Goal: Task Accomplishment & Management: Use online tool/utility

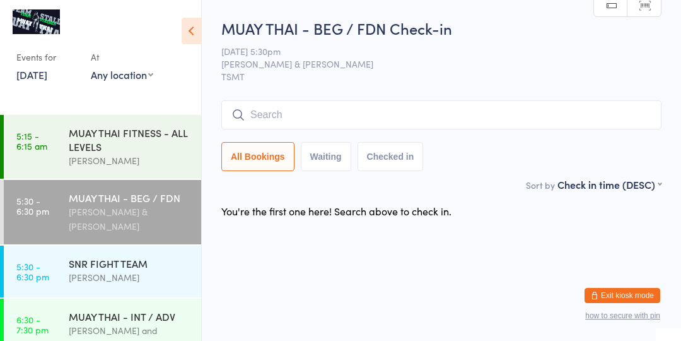
click at [139, 210] on div "[PERSON_NAME] & [PERSON_NAME]" at bounding box center [130, 218] width 122 height 29
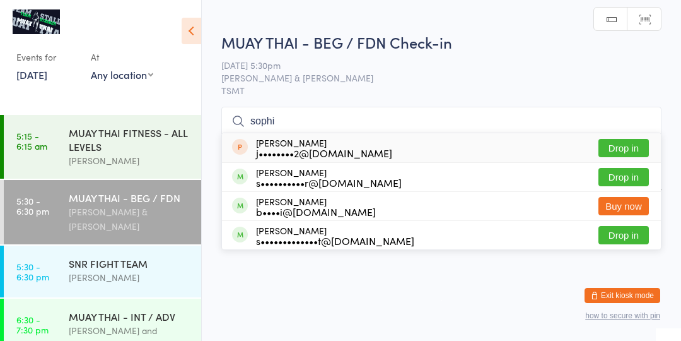
type input "sophi"
click at [628, 182] on button "Drop in" at bounding box center [624, 177] width 50 height 18
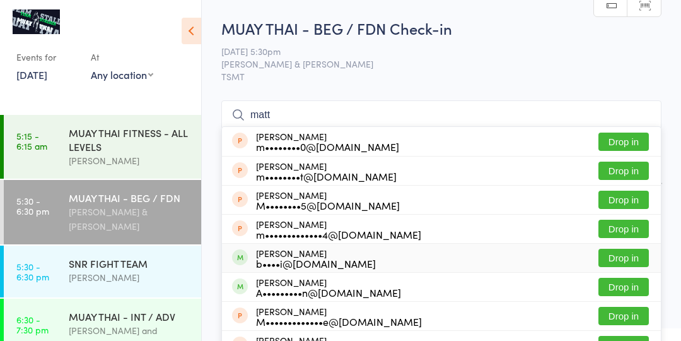
type input "matt"
click at [617, 259] on button "Drop in" at bounding box center [624, 258] width 50 height 18
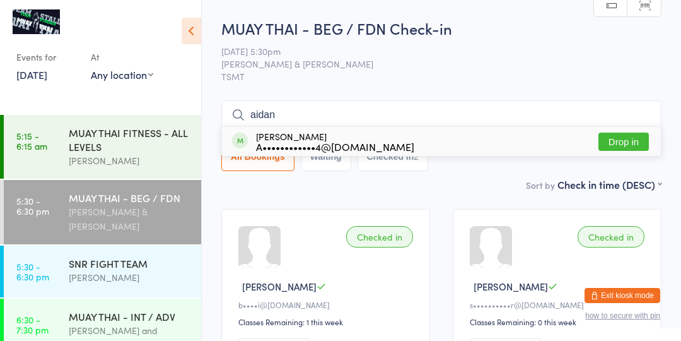
type input "aidan"
click at [631, 137] on button "Drop in" at bounding box center [624, 141] width 50 height 18
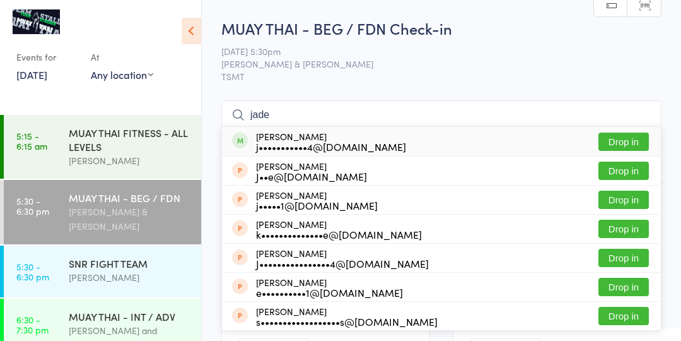
type input "jade"
click at [608, 137] on button "Drop in" at bounding box center [624, 141] width 50 height 18
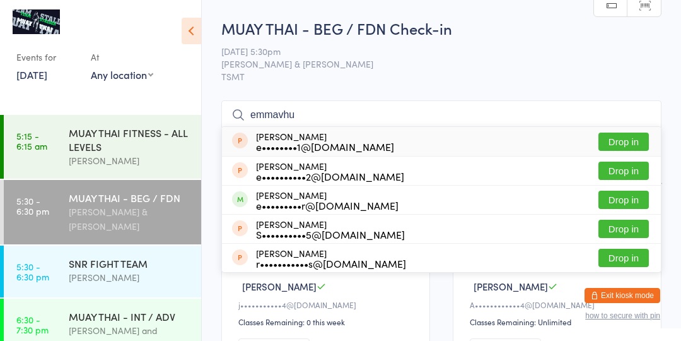
type input "emmavhu"
click at [622, 205] on button "Drop in" at bounding box center [624, 199] width 50 height 18
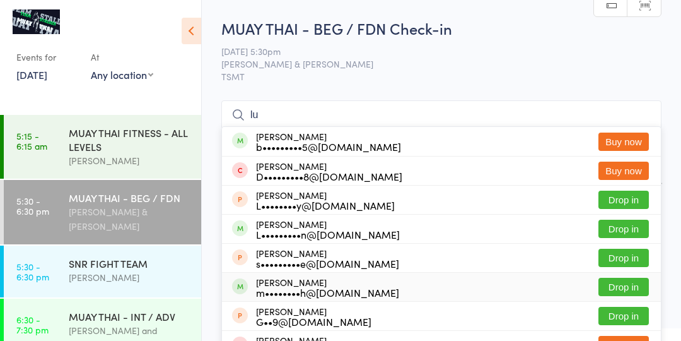
type input "lu"
click at [638, 282] on button "Drop in" at bounding box center [624, 287] width 50 height 18
